Goal: Transaction & Acquisition: Purchase product/service

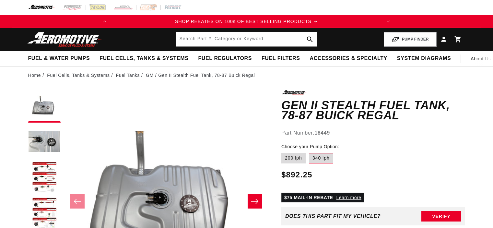
click at [34, 171] on button "Load image 3 in gallery view" at bounding box center [44, 177] width 32 height 32
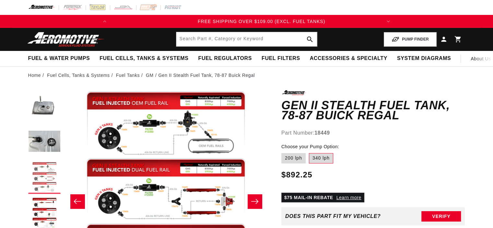
scroll to position [0, 270]
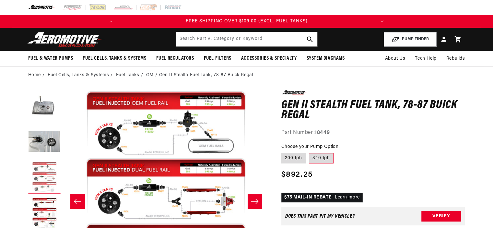
click at [45, 186] on button "Load image 3 in gallery view" at bounding box center [44, 177] width 32 height 32
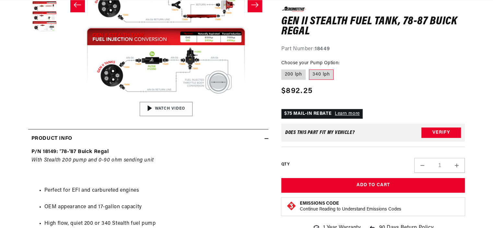
scroll to position [0, 0]
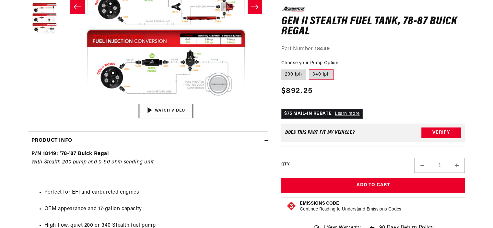
click at [174, 113] on button "Watch Video" at bounding box center [166, 111] width 53 height 14
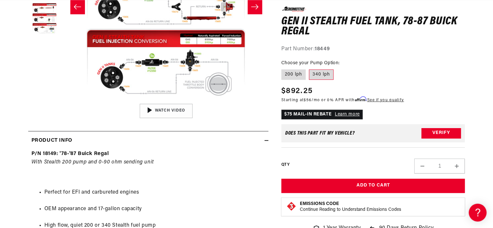
scroll to position [0, 256]
click at [182, 113] on div "01:47" at bounding box center [166, 110] width 98 height 55
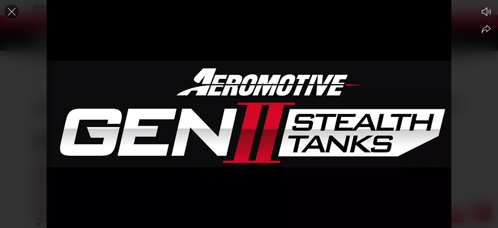
scroll to position [0, 0]
click at [12, 13] on icon "Close the video player" at bounding box center [12, 12] width 14 height 14
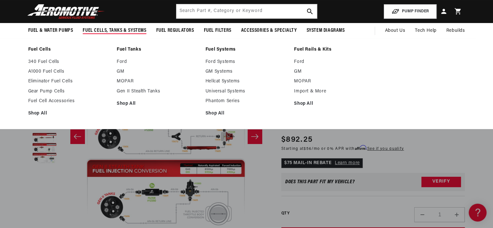
scroll to position [0, 256]
click at [126, 102] on link "Shop All" at bounding box center [158, 104] width 82 height 6
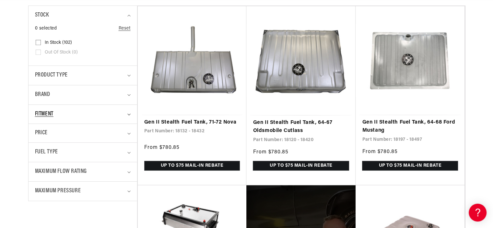
scroll to position [162, 0]
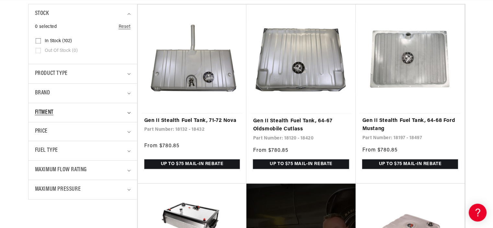
click at [108, 119] on summary "Fitment" at bounding box center [83, 112] width 96 height 19
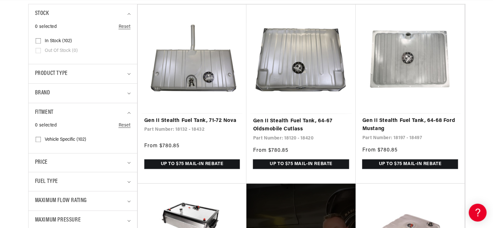
click at [36, 142] on input "Vehicle Specific (102) Vehicle Specific (102 products)" at bounding box center [38, 140] width 5 height 5
checkbox input "true"
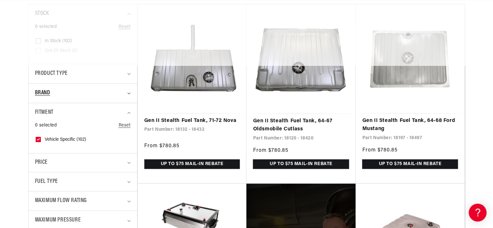
click at [78, 97] on summary "Brand" at bounding box center [83, 93] width 96 height 19
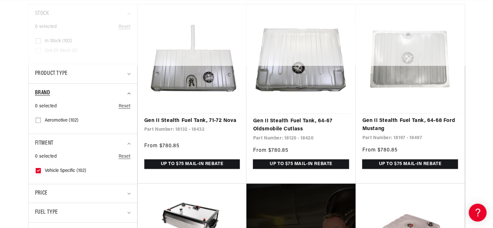
click at [78, 97] on summary "Brand" at bounding box center [83, 93] width 96 height 19
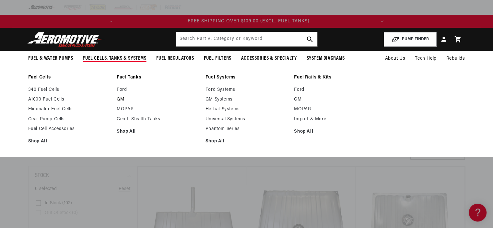
click at [119, 101] on link "GM" at bounding box center [158, 100] width 82 height 6
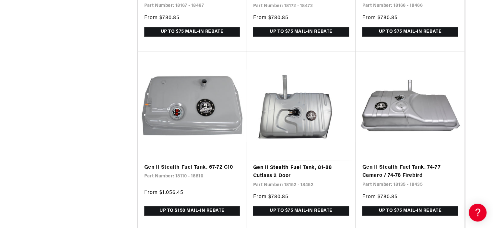
scroll to position [843, 0]
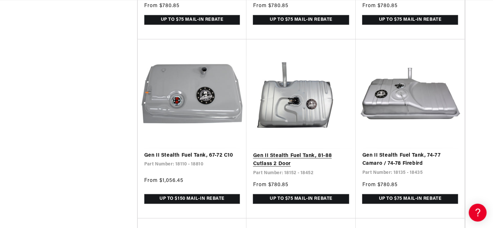
click at [285, 165] on link "Gen II Stealth Fuel Tank, 81-88 Cutlass 2 Door" at bounding box center [301, 160] width 96 height 17
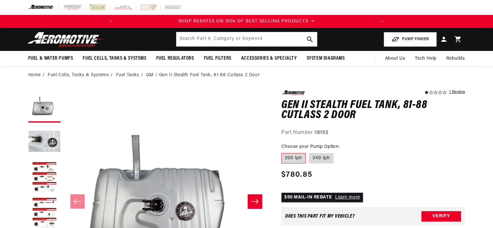
click at [259, 200] on button "Slide right" at bounding box center [255, 201] width 14 height 14
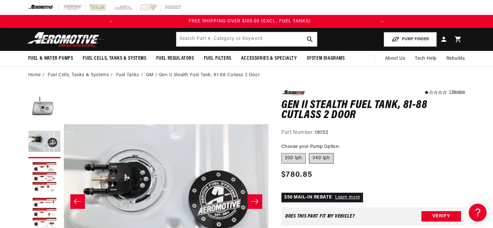
scroll to position [0, 256]
click at [321, 158] on label "340 lph" at bounding box center [321, 158] width 25 height 10
click at [309, 152] on input "340 lph" at bounding box center [309, 152] width 0 height 0
radio input "true"
